Goal: Information Seeking & Learning: Find specific page/section

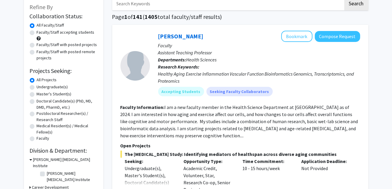
scroll to position [35, 0]
click at [160, 6] on input "Search Keywords" at bounding box center [227, 3] width 231 height 14
type input "vip"
click at [345, 0] on button "Search" at bounding box center [357, 3] width 24 height 14
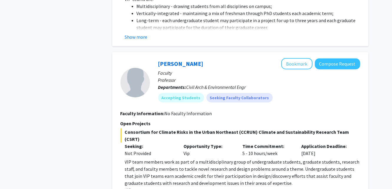
scroll to position [537, 0]
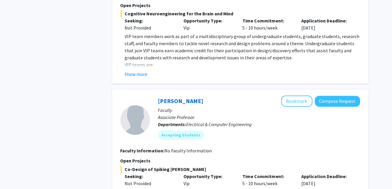
click at [293, 147] on section "Faculty Information: No Faculty Information" at bounding box center [241, 150] width 240 height 7
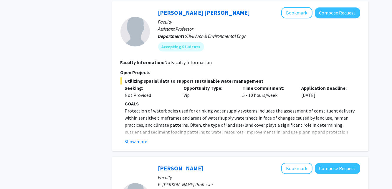
scroll to position [1387, 0]
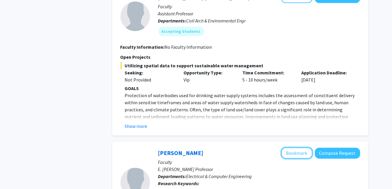
click at [293, 147] on button "Bookmark" at bounding box center [297, 152] width 31 height 11
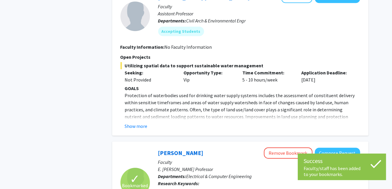
scroll to position [1408, 0]
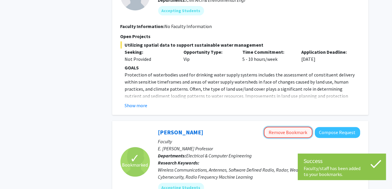
click at [297, 126] on button "Remove Bookmark" at bounding box center [288, 131] width 49 height 11
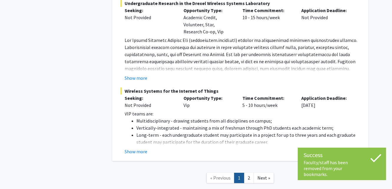
scroll to position [1683, 0]
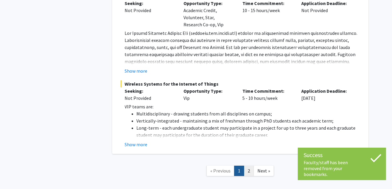
click at [249, 165] on link "2" at bounding box center [249, 170] width 10 height 10
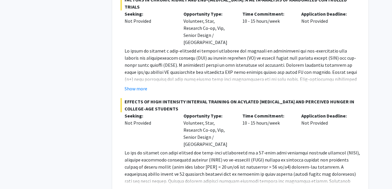
scroll to position [1502, 0]
